Goal: Transaction & Acquisition: Purchase product/service

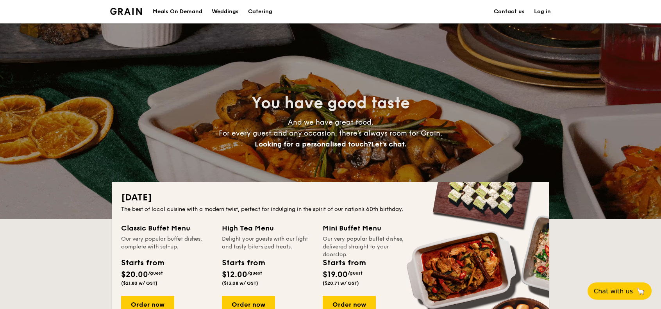
click at [174, 12] on div "Meals On Demand" at bounding box center [178, 11] width 50 height 23
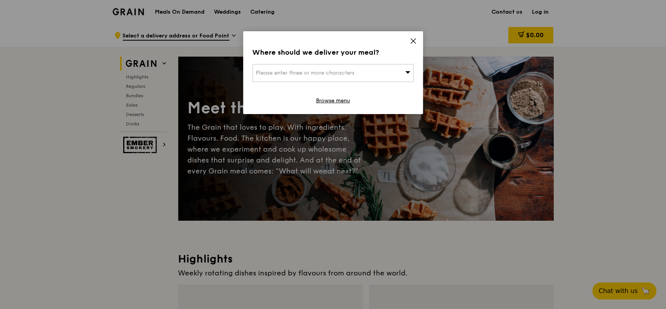
click at [416, 43] on icon at bounding box center [413, 41] width 7 height 7
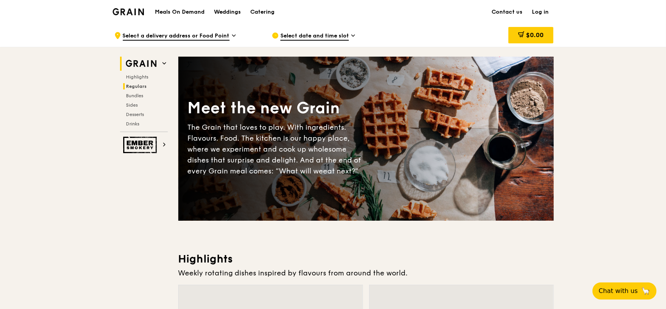
click at [141, 86] on span "Regulars" at bounding box center [136, 86] width 21 height 5
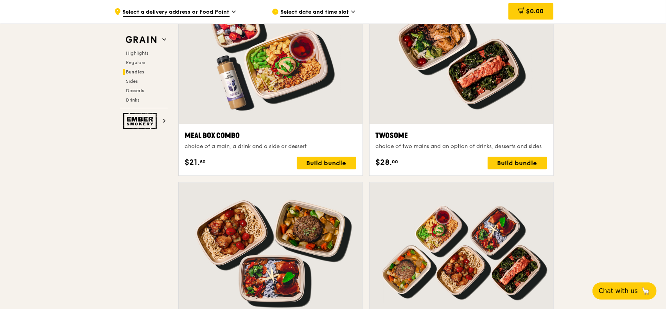
scroll to position [1194, 0]
